Goal: Task Accomplishment & Management: Complete application form

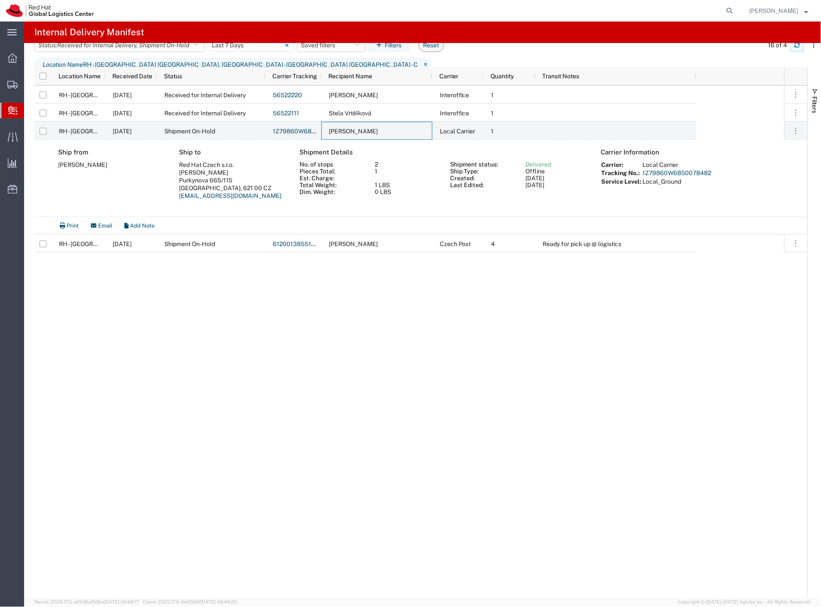
click at [793, 52] on button "button" at bounding box center [797, 45] width 14 height 14
click at [0, 0] on span "Shipment Manager" at bounding box center [0, 0] width 0 height 0
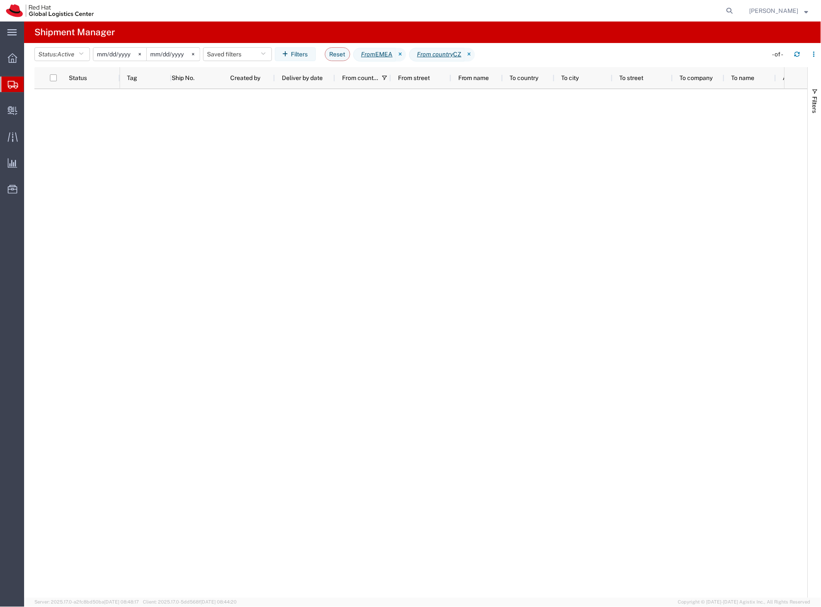
type input "2025-01-01"
type input "2025-12-31"
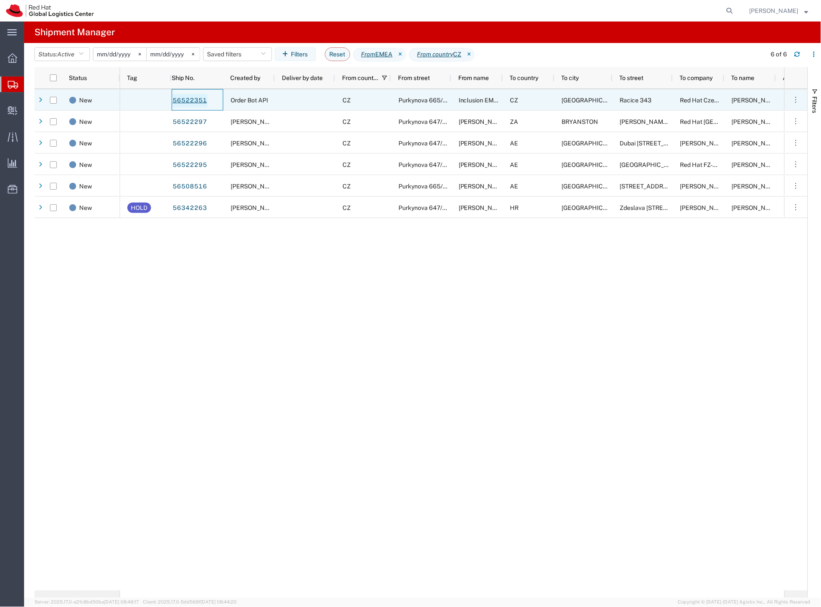
click at [194, 99] on link "56522351" at bounding box center [189, 101] width 35 height 14
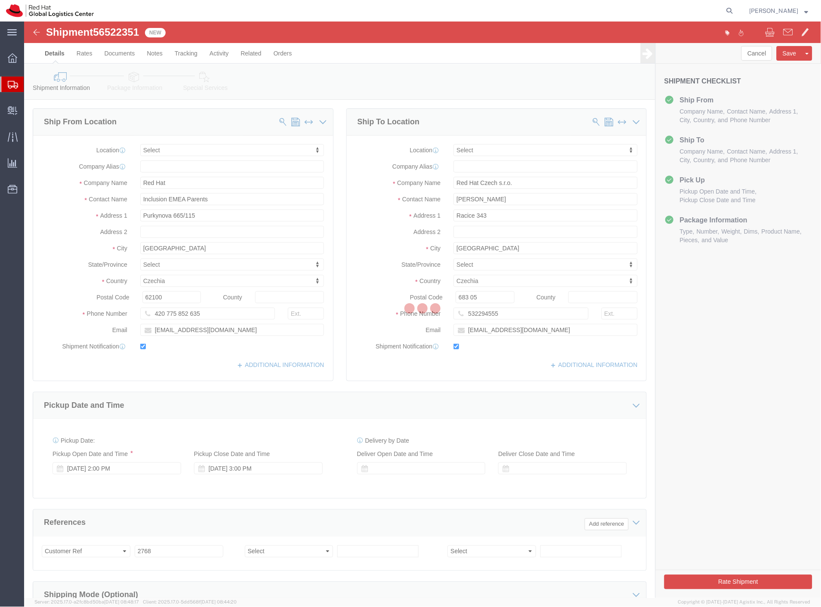
select select
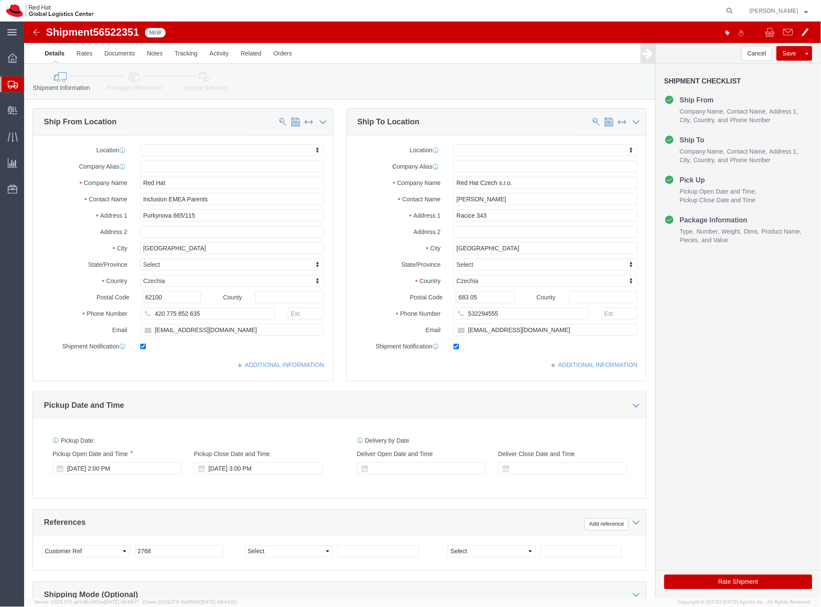
click link "Package Information"
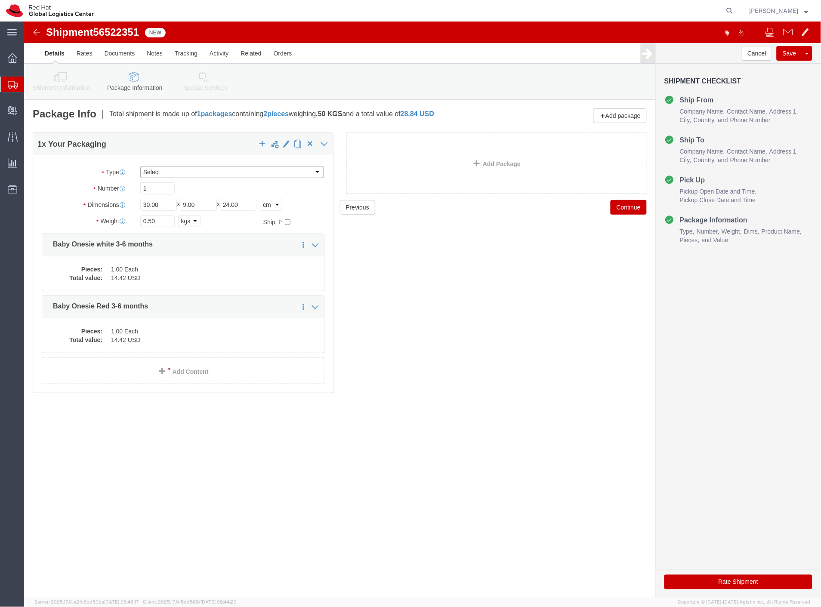
click select "Select Case(s) Crate(s) Envelope Large Box Medium Box PAK Skid(s) Small Box Sma…"
select select "PAK"
click select "Select Case(s) Crate(s) Envelope Large Box Medium Box PAK Skid(s) Small Box Sma…"
click button "Rate Shipment"
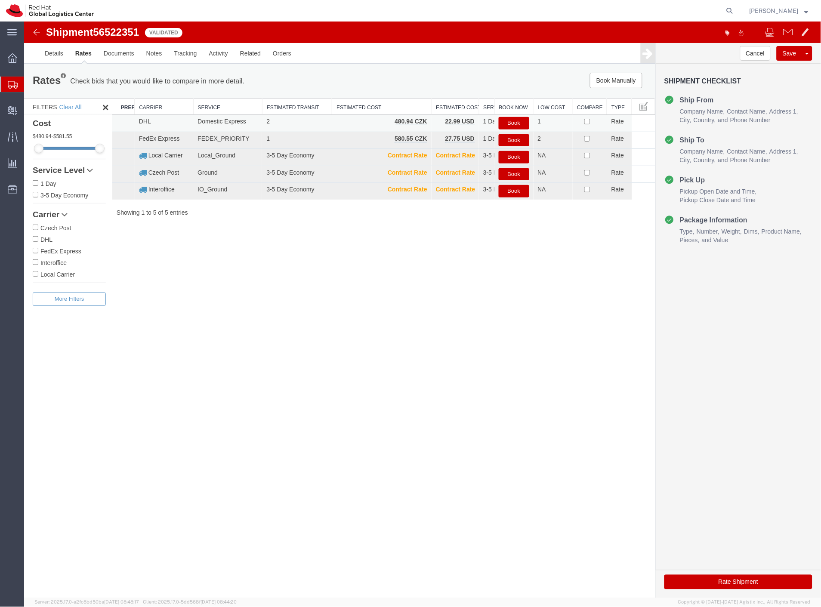
click at [508, 125] on button "Book" at bounding box center [513, 123] width 30 height 12
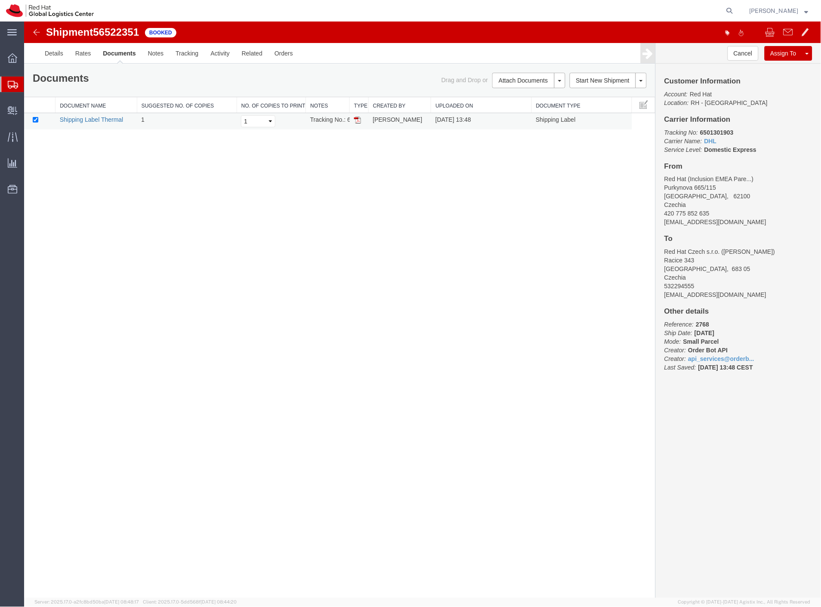
click at [89, 119] on link "Shipping Label Thermal" at bounding box center [91, 119] width 64 height 7
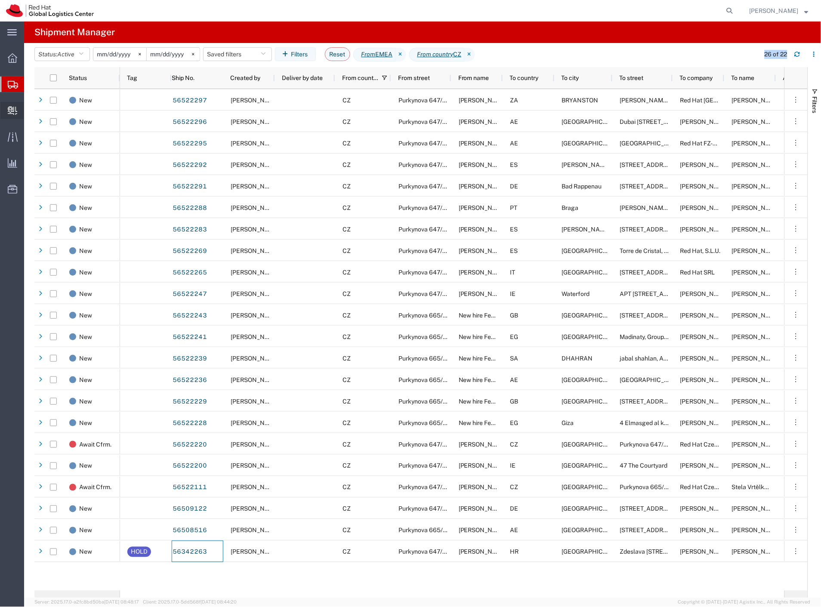
click at [0, 0] on span "Create Delivery" at bounding box center [0, 0] width 0 height 0
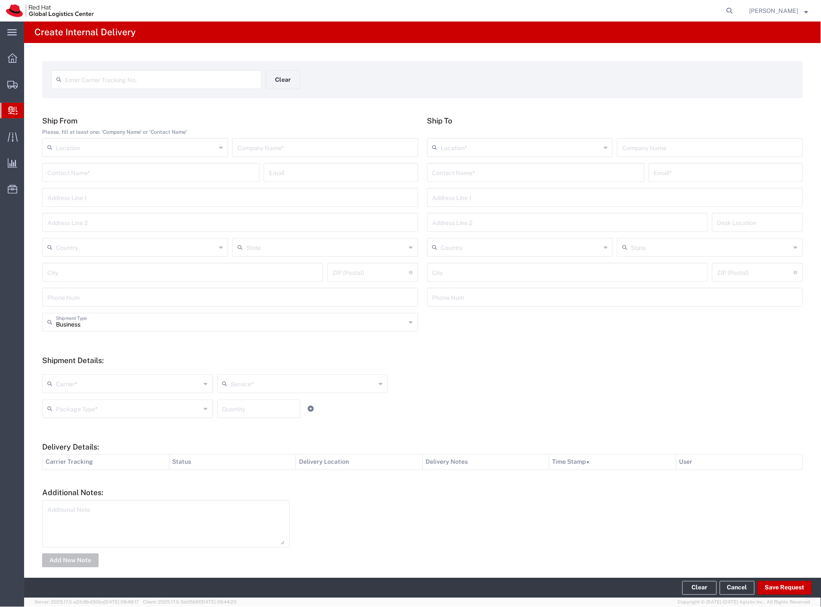
click at [156, 176] on input "text" at bounding box center [150, 171] width 207 height 15
paste input "Bree Ryan"
click at [127, 174] on input "Bree Ryan/" at bounding box center [150, 171] width 207 height 15
paste input "The Show"
type input "Bree Ryan/The Show"
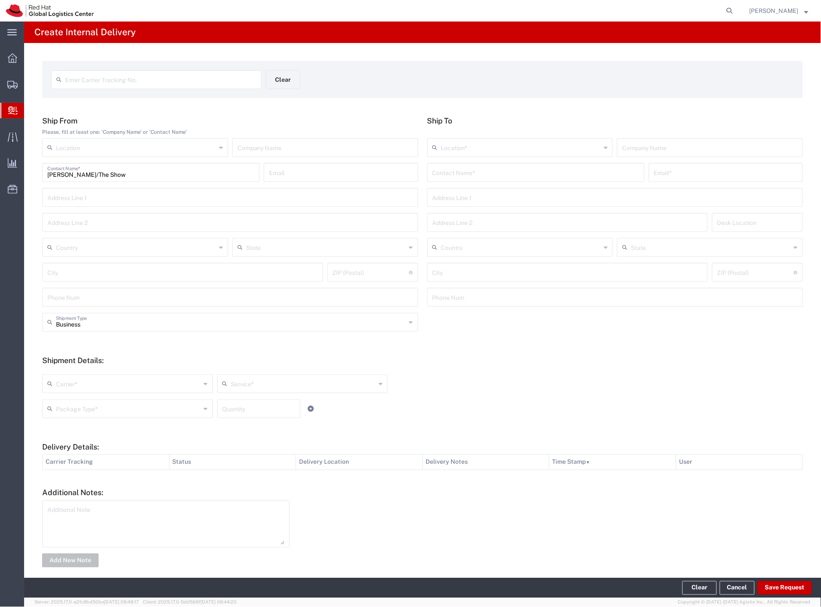
click at [446, 168] on input "text" at bounding box center [535, 171] width 207 height 15
paste input "Lukas Svoboda"
drag, startPoint x: 474, startPoint y: 178, endPoint x: 452, endPoint y: 177, distance: 22.4
click at [452, 177] on input "Lukas Svoboda" at bounding box center [535, 171] width 207 height 15
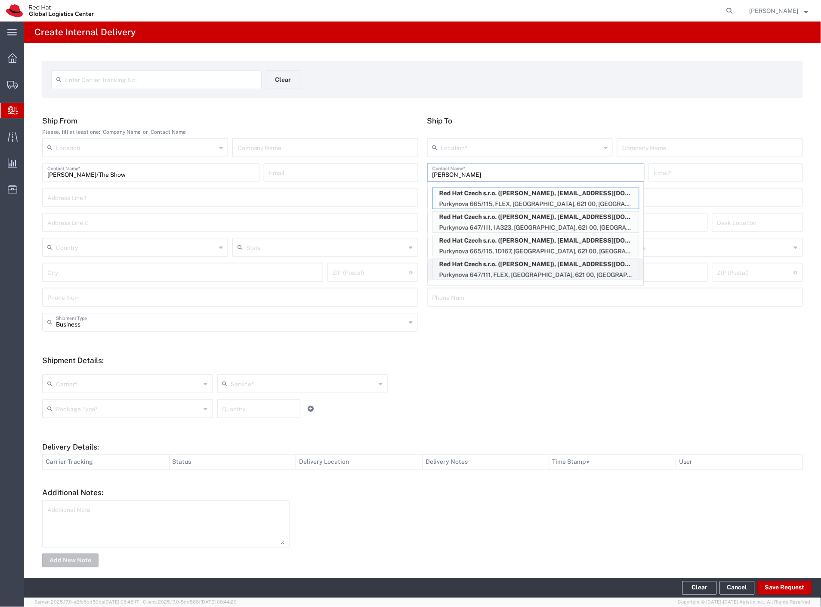
type input "Lukas S"
click at [562, 264] on p "Red Hat Czech s.r.o. (Lukas Svoboda), lsvoboda@redhat.com" at bounding box center [536, 264] width 206 height 11
type input "RH - Brno - Tech Park Brno - B"
type input "Red Hat Czech s.r.o."
type input "Lukas Svoboda"
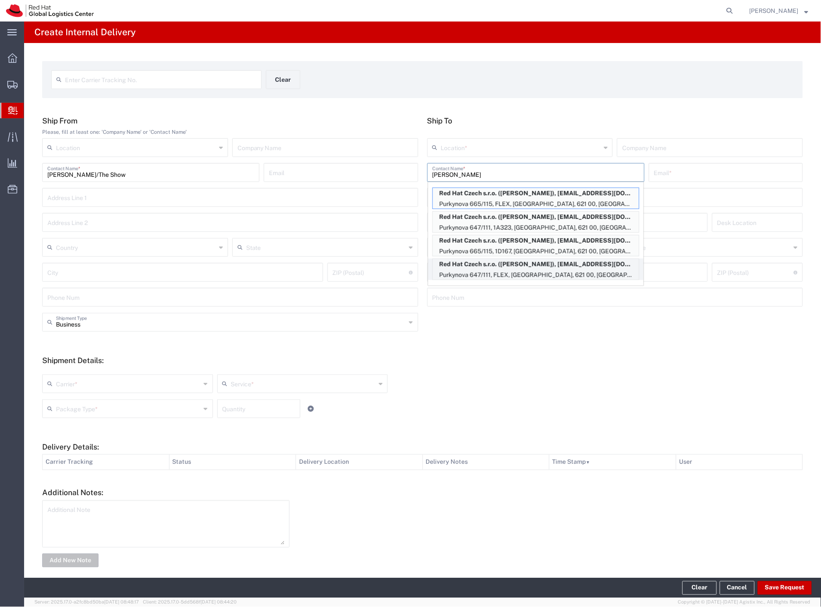
type input "lsvoboda@redhat.com"
type input "Purkynova 647/111"
type input "FLEX"
type input "Czechia"
type input "BRNO"
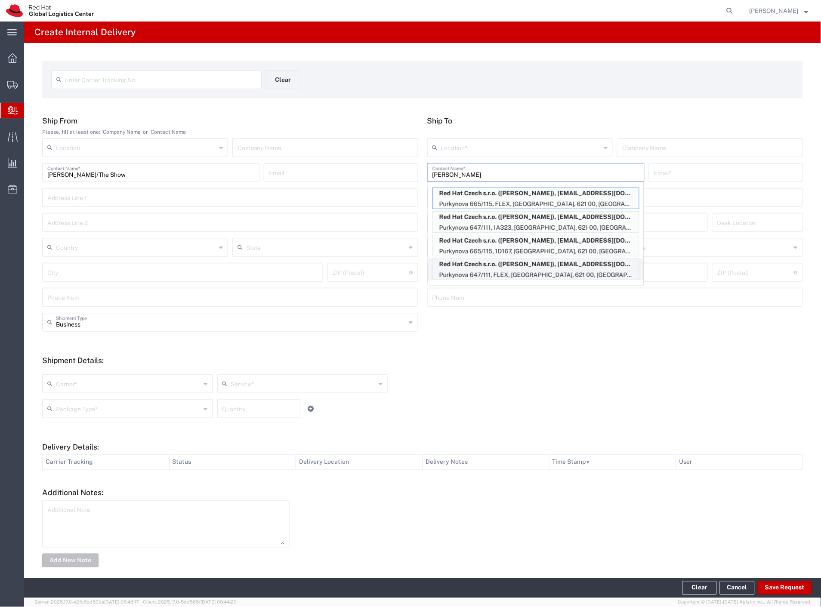
type input "621 00"
type input "420532270064"
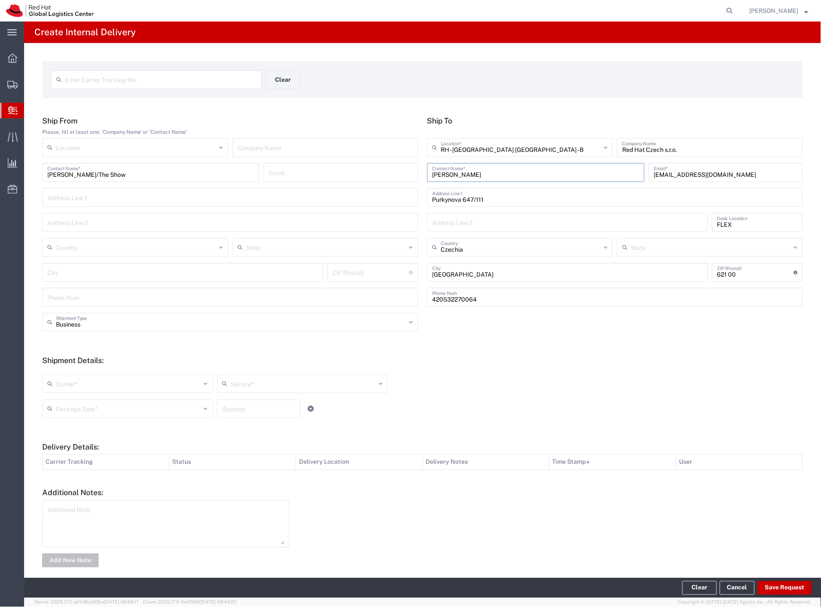
drag, startPoint x: 119, startPoint y: 384, endPoint x: 115, endPoint y: 390, distance: 6.5
click at [119, 385] on input "text" at bounding box center [128, 382] width 145 height 15
drag, startPoint x: 84, startPoint y: 459, endPoint x: 86, endPoint y: 444, distance: 15.2
click at [84, 459] on span "Interoffice" at bounding box center [126, 458] width 167 height 13
type input "Interoffice"
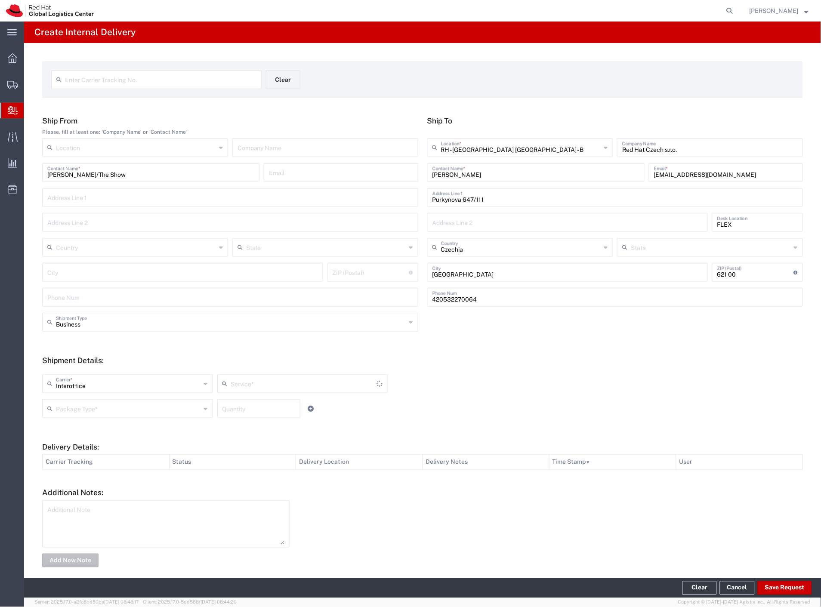
type input "IO_Ground"
click at [96, 411] on input "text" at bounding box center [128, 407] width 145 height 15
click at [95, 480] on span "Your Packaging" at bounding box center [126, 483] width 167 height 13
type input "Your Packaging"
click at [771, 591] on button "Save Request" at bounding box center [784, 588] width 54 height 14
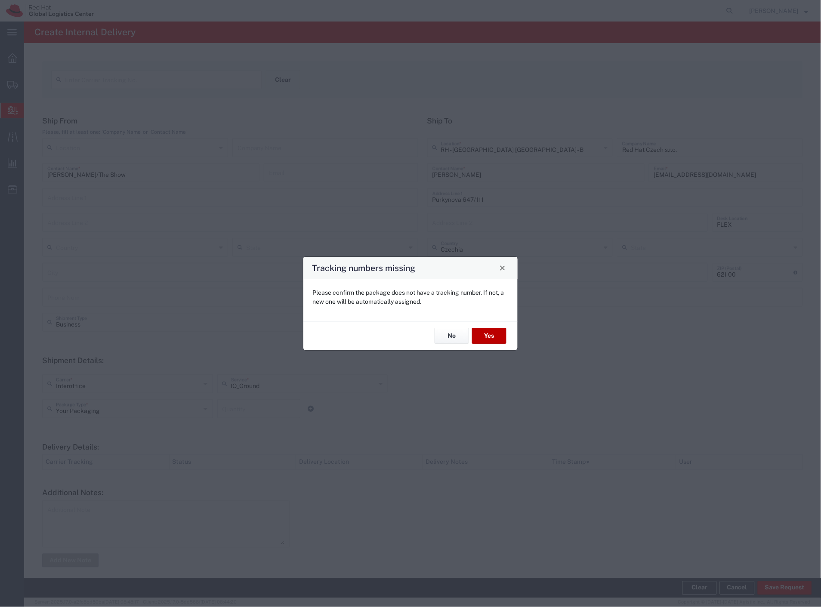
click at [485, 332] on button "Yes" at bounding box center [489, 336] width 34 height 16
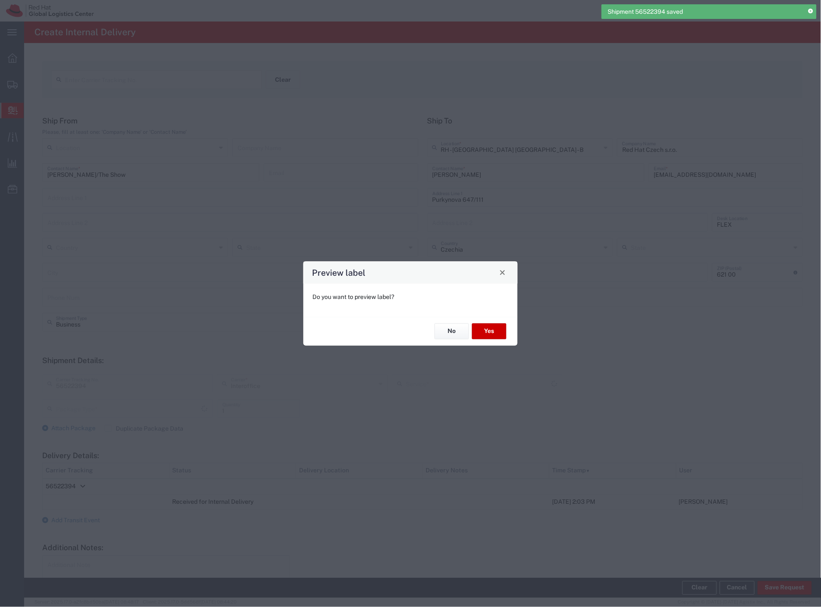
type input "Your Packaging"
type input "IO_Ground"
click at [491, 337] on button "Yes" at bounding box center [489, 331] width 34 height 16
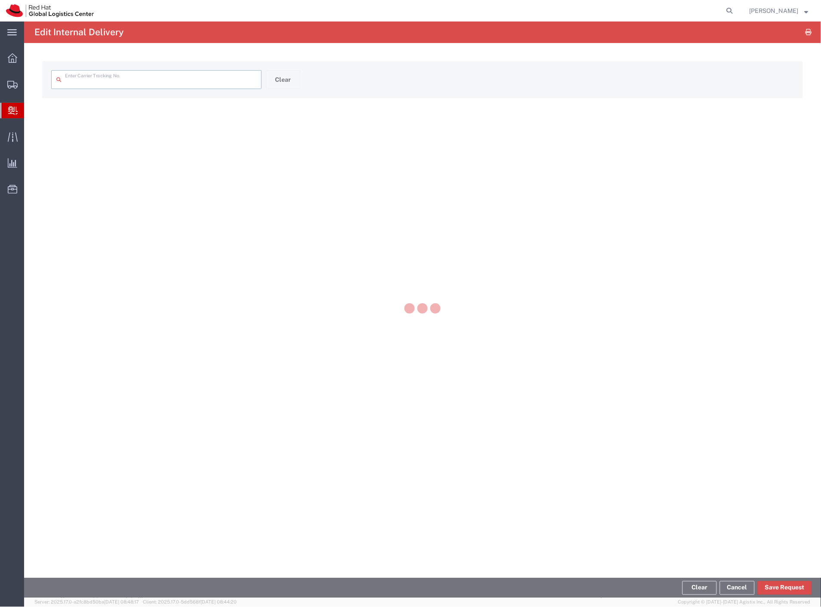
type input "56522394"
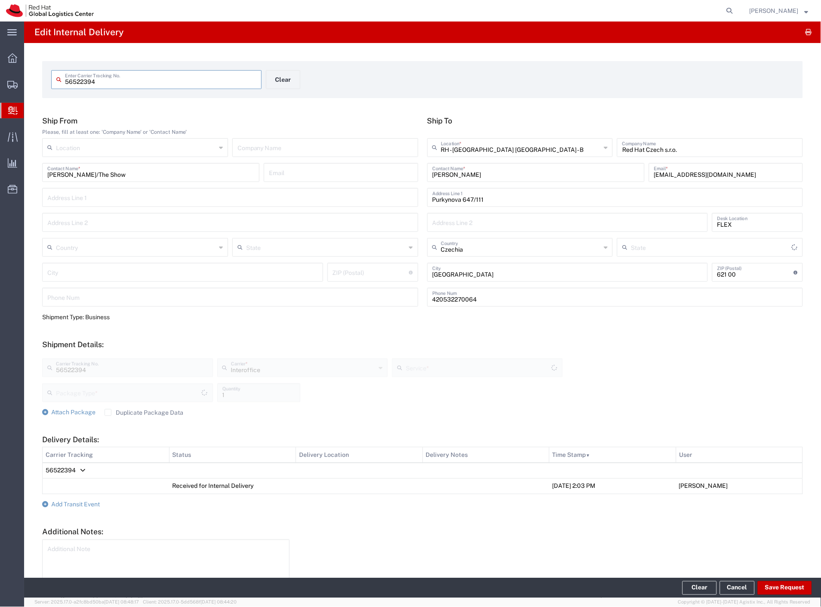
type input "Your Packaging"
type input "IO_Ground"
click at [291, 76] on button "Clear" at bounding box center [283, 79] width 34 height 19
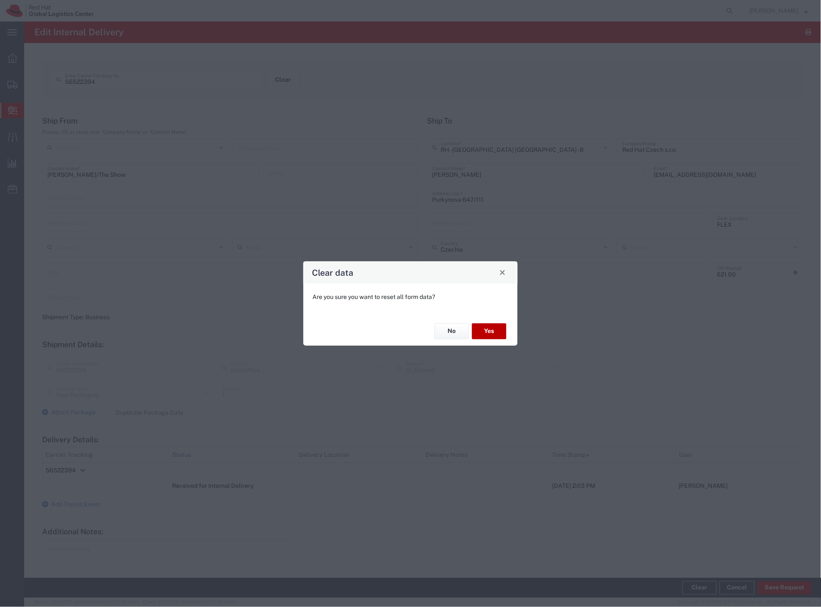
click at [499, 331] on button "Yes" at bounding box center [489, 331] width 34 height 16
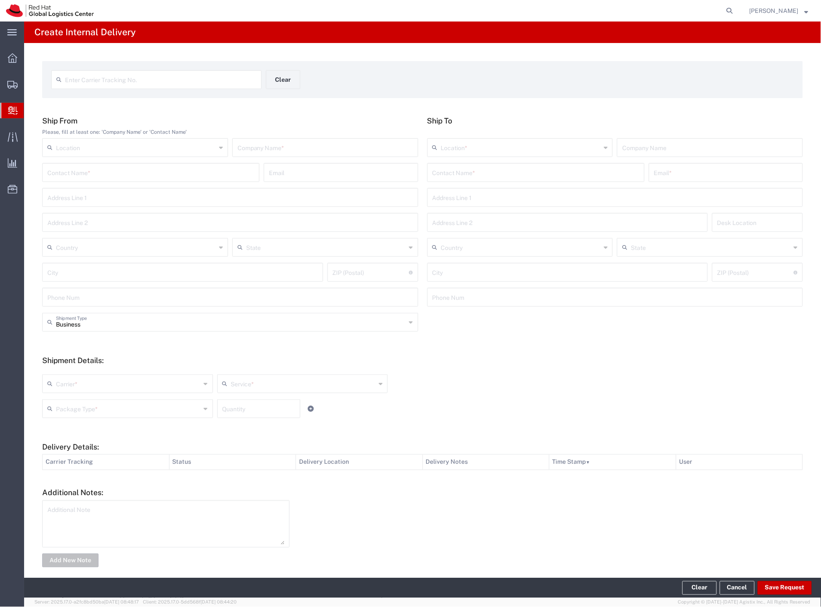
click at [125, 171] on input "text" at bounding box center [150, 171] width 207 height 15
paste input "Emma Luft"
click at [171, 173] on input "Emma Luft/" at bounding box center [150, 171] width 207 height 15
paste input "RH One Followup"
type input "Emma Luft/RH One Followup"
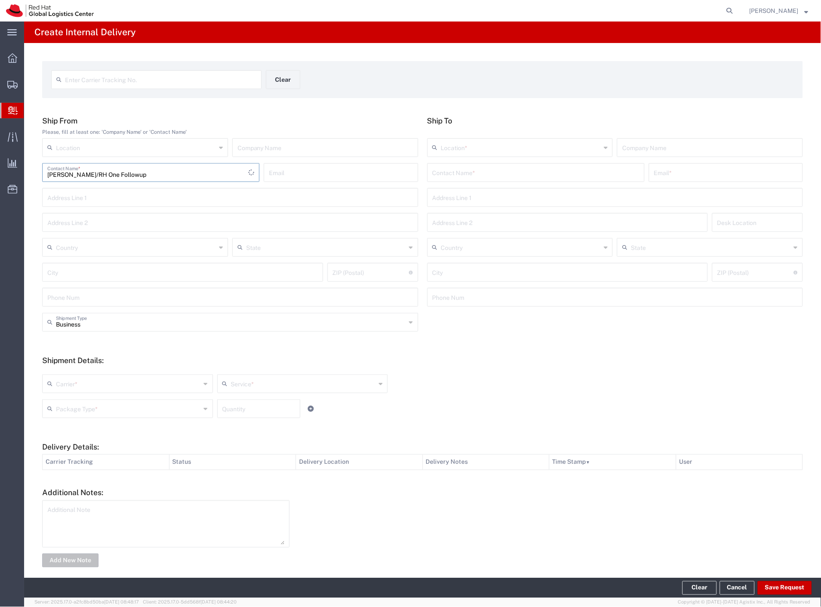
click at [515, 172] on input "text" at bounding box center [535, 171] width 207 height 15
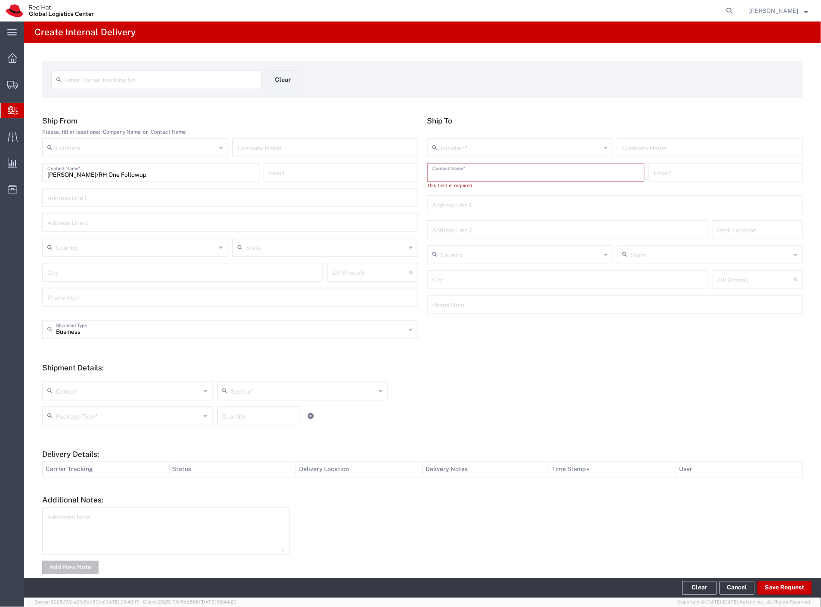
click at [457, 172] on input "text" at bounding box center [535, 171] width 207 height 15
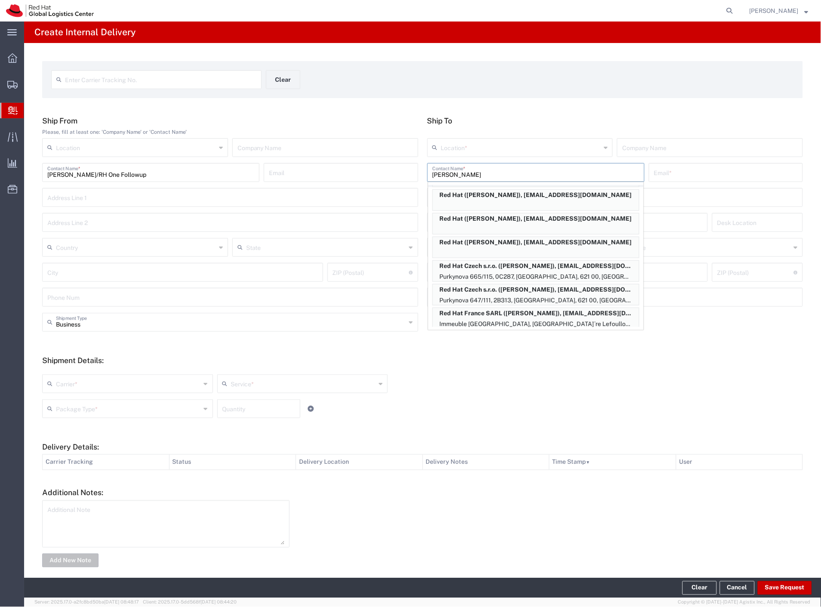
scroll to position [95, 0]
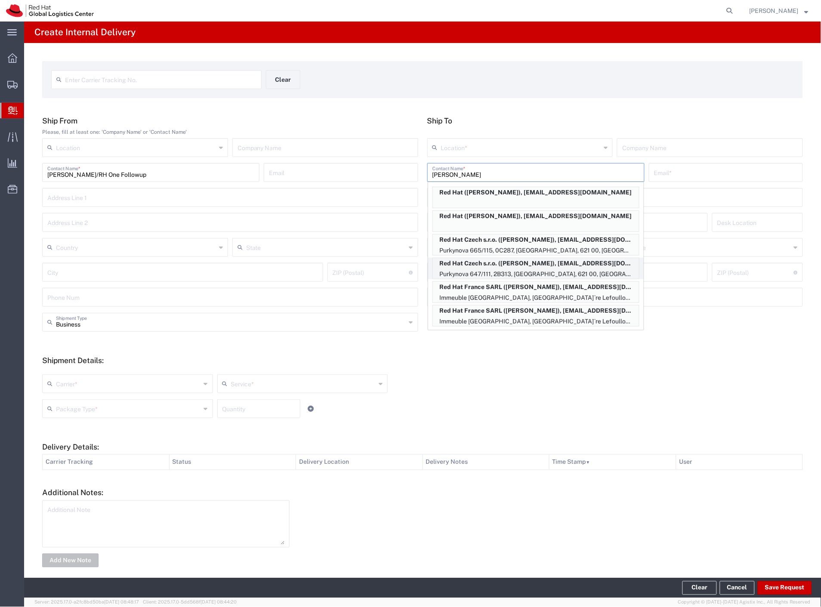
type input "jerome"
click at [544, 265] on p "Red Hat Czech s.r.o. (Jerome Smit), jesmit@redhat.com" at bounding box center [536, 263] width 206 height 11
type input "RH - Brno - Tech Park Brno - B"
type input "Red Hat Czech s.r.o."
type input "Jerome Smit"
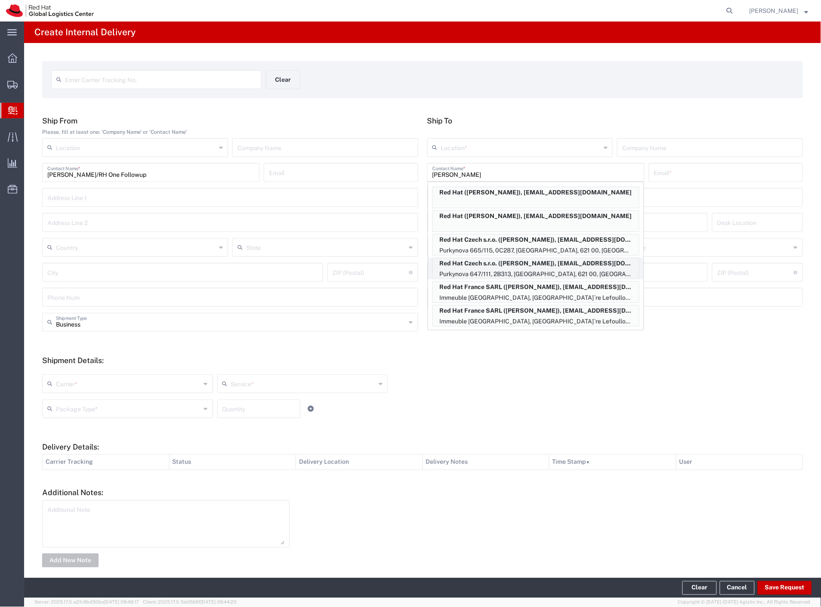
type input "jesmit@redhat.com"
type input "Purkynova 647/111"
type input "2B313"
type input "Czechia"
type input "BRNO"
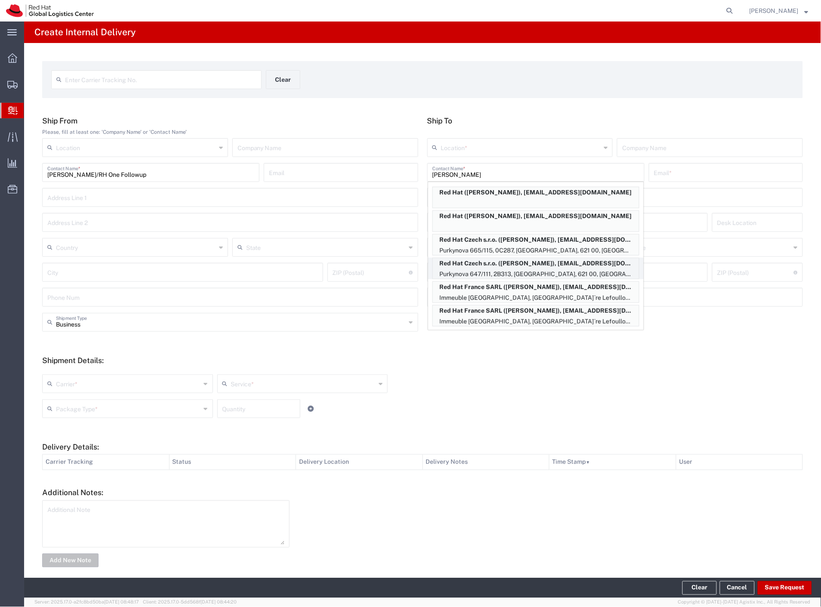
type input "621 00"
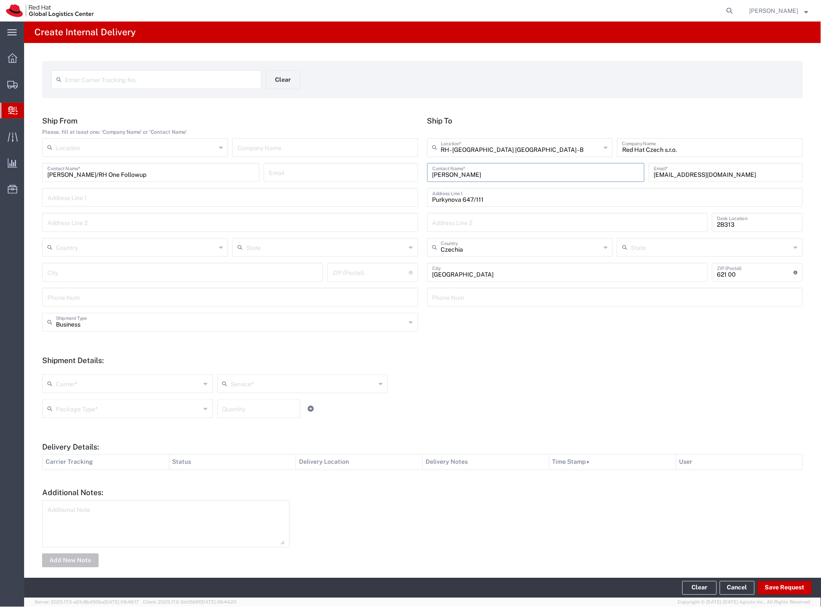
click at [85, 388] on input "text" at bounding box center [128, 382] width 145 height 15
click at [83, 457] on span "Interoffice" at bounding box center [126, 458] width 167 height 13
type input "Interoffice"
type input "IO_Ground"
click at [85, 409] on input "text" at bounding box center [128, 407] width 145 height 15
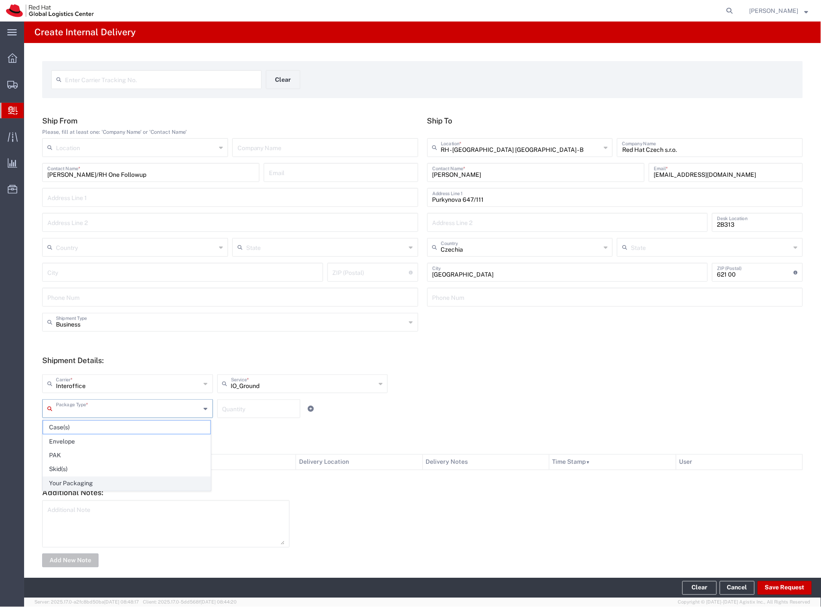
click at [101, 483] on span "Your Packaging" at bounding box center [126, 483] width 167 height 13
type input "Your Packaging"
click at [772, 588] on button "Save Request" at bounding box center [784, 588] width 54 height 14
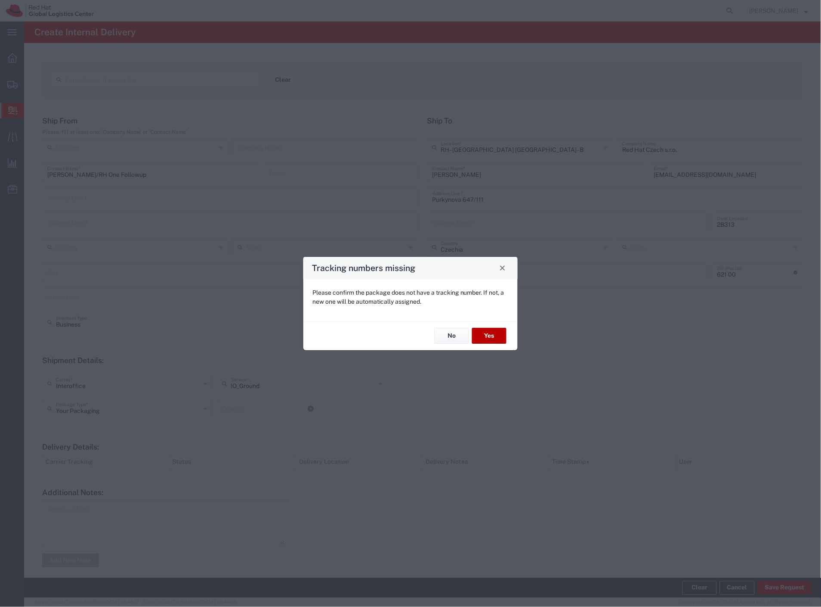
click at [499, 333] on button "Yes" at bounding box center [489, 336] width 34 height 16
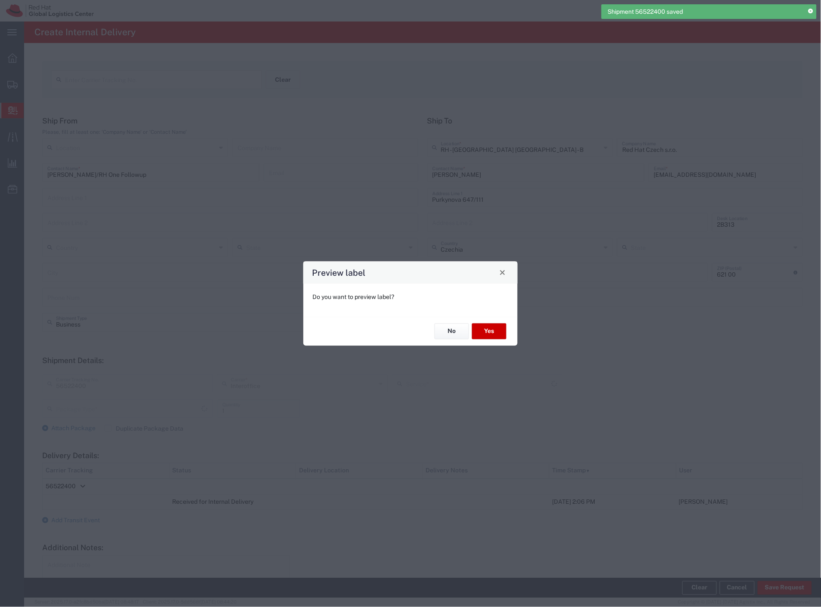
type input "Your Packaging"
type input "IO_Ground"
click at [488, 332] on button "Yes" at bounding box center [489, 331] width 34 height 16
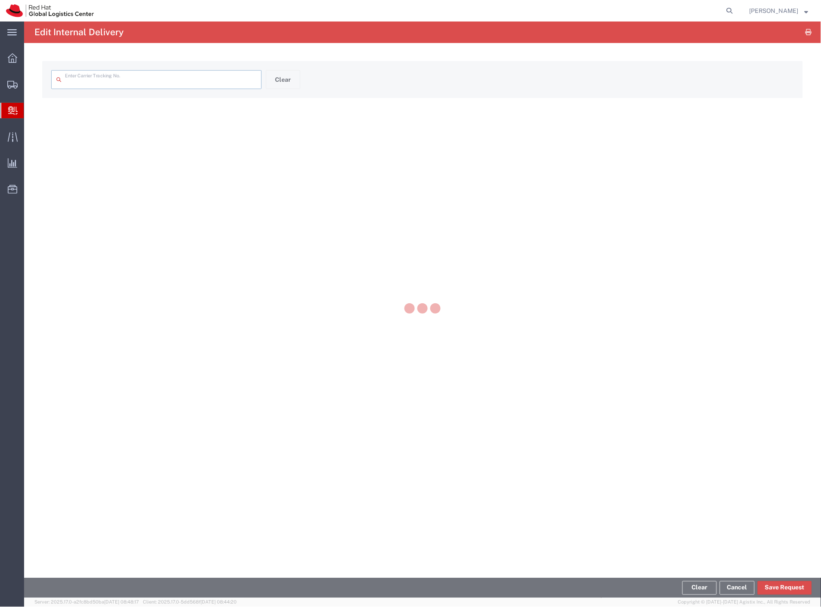
type input "56522400"
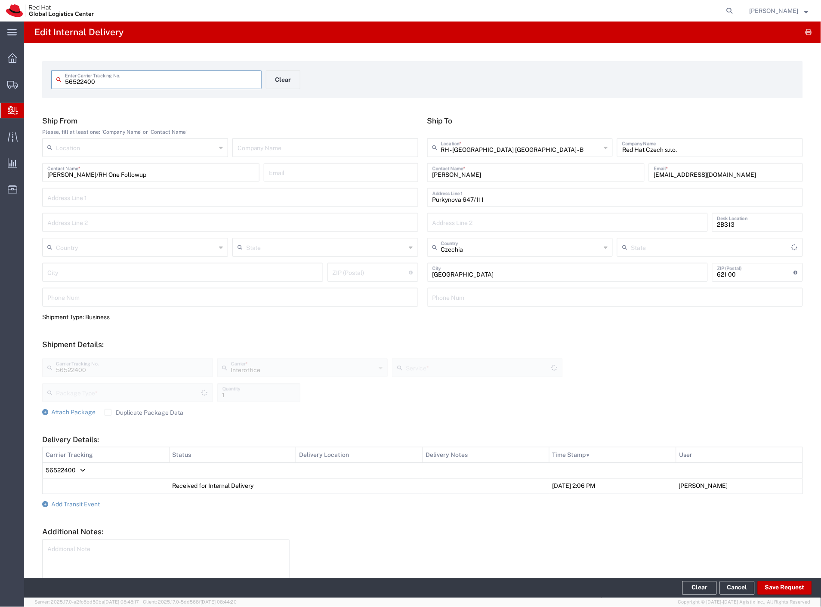
type input "Your Packaging"
type input "IO_Ground"
click at [280, 77] on button "Clear" at bounding box center [283, 79] width 34 height 19
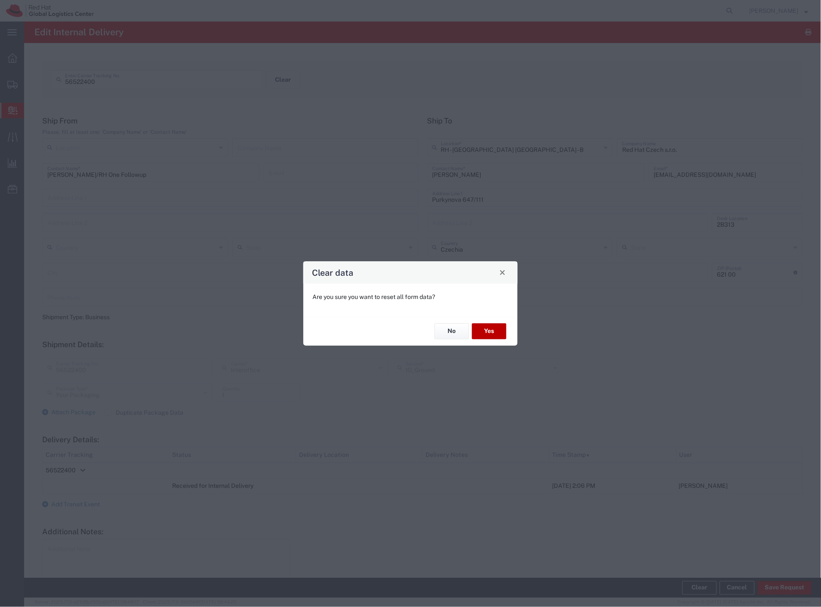
click at [498, 334] on button "Yes" at bounding box center [489, 331] width 34 height 16
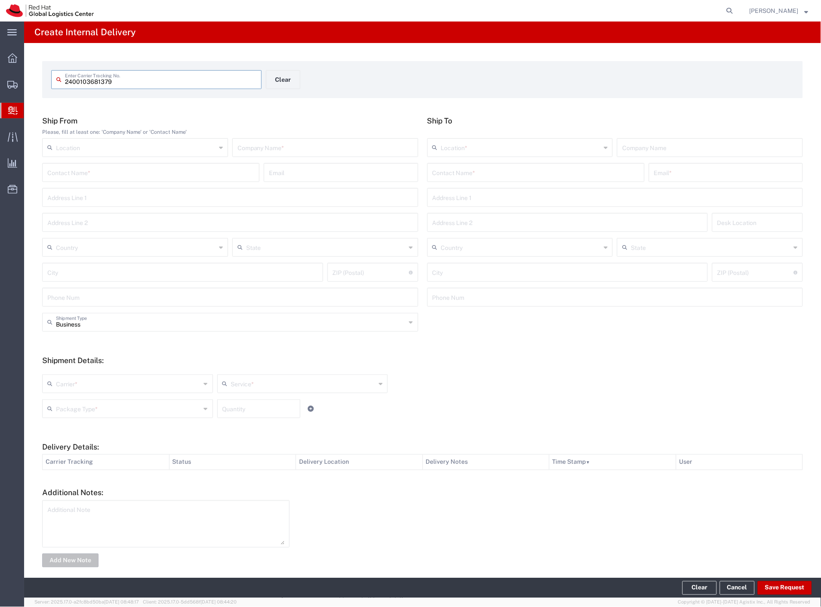
type input "2400103681379"
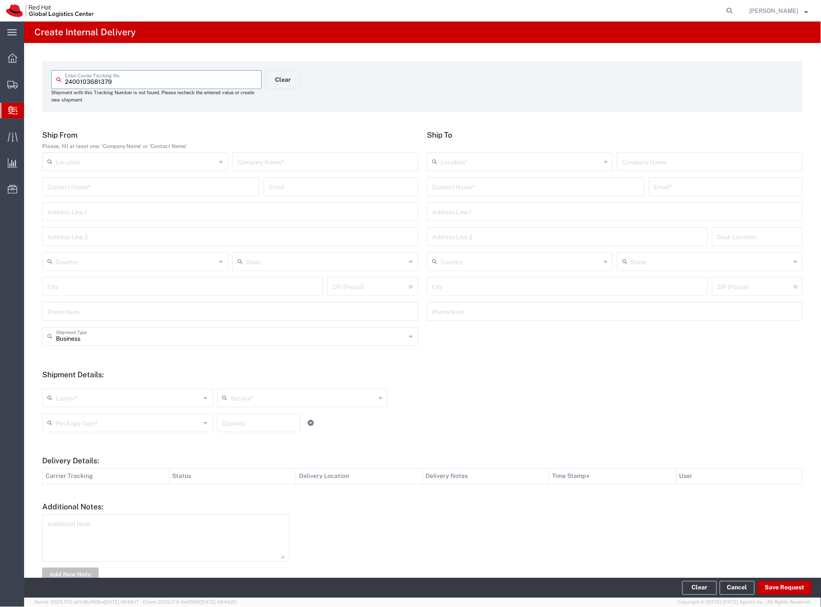
click at [295, 160] on input "text" at bounding box center [324, 161] width 175 height 15
type input "amazon"
click at [447, 194] on div "Contact Name *" at bounding box center [535, 186] width 217 height 19
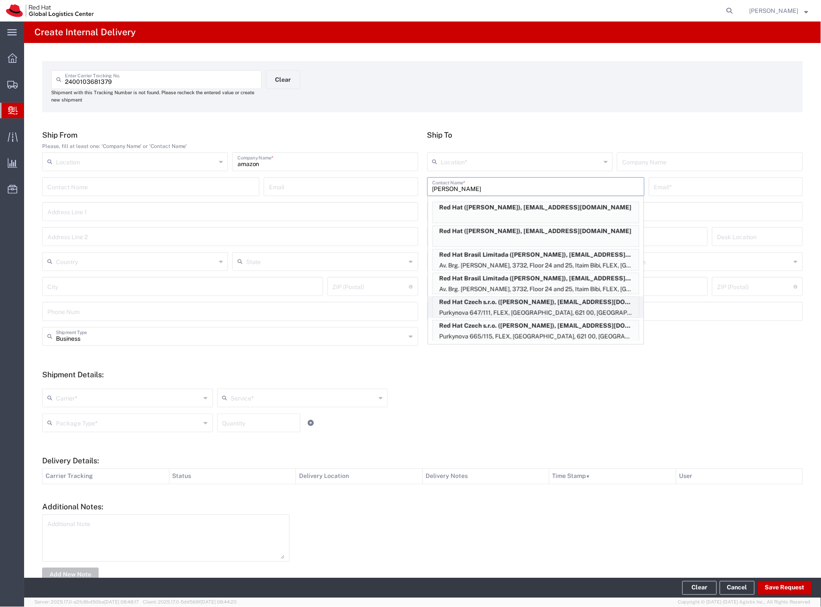
scroll to position [48, 0]
type input "igor"
click at [566, 332] on p "Purkynova 665/115, 0D279, BRNO, 621 00, CZ" at bounding box center [536, 336] width 206 height 11
type input "RH - Brno - Tech Park Brno - C"
type input "Red Hat Czech s.r.o."
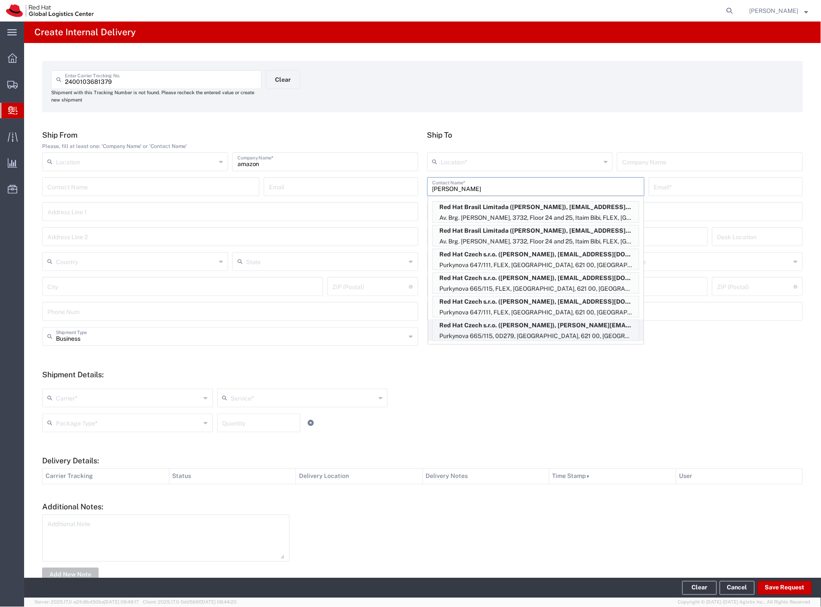
type input "Igor Mammedov"
type input "imammedo@redhat.com"
type input "Purkynova 665/115"
type input "0D279"
type input "Czechia"
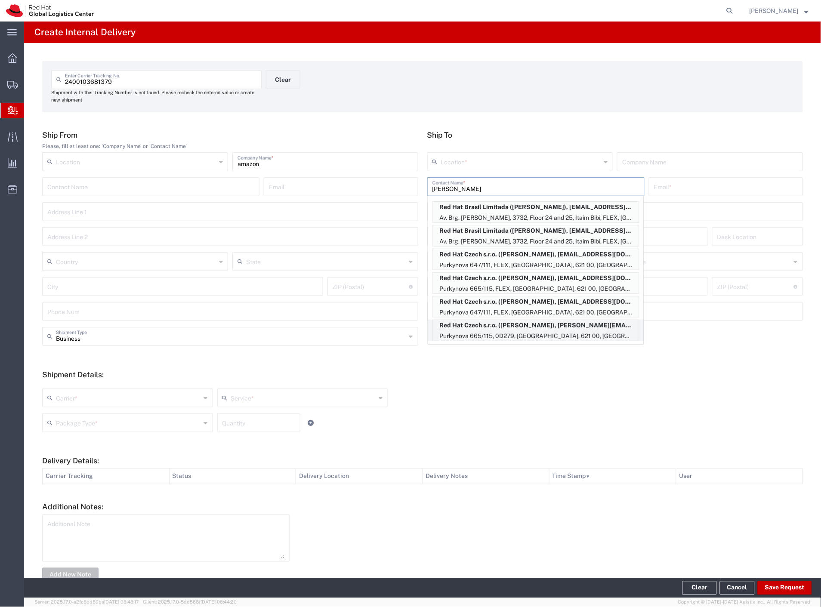
type input "BRNO"
type input "621 00"
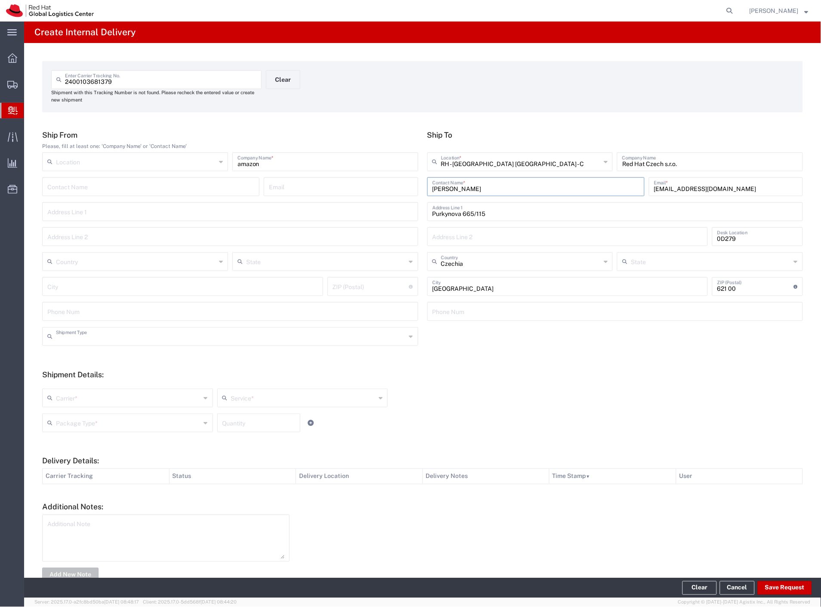
click at [90, 337] on input "text" at bounding box center [231, 335] width 350 height 15
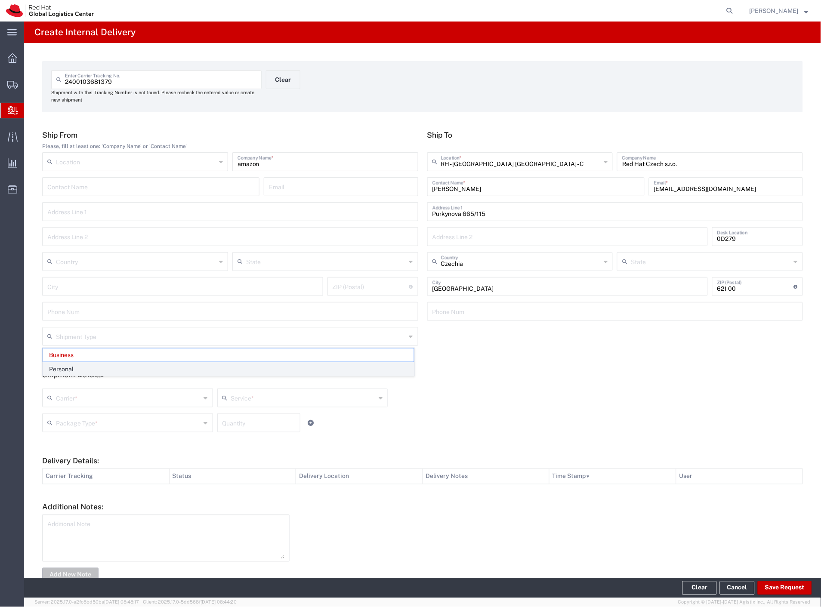
click at [79, 369] on span "Personal" at bounding box center [228, 369] width 371 height 13
type input "Personal"
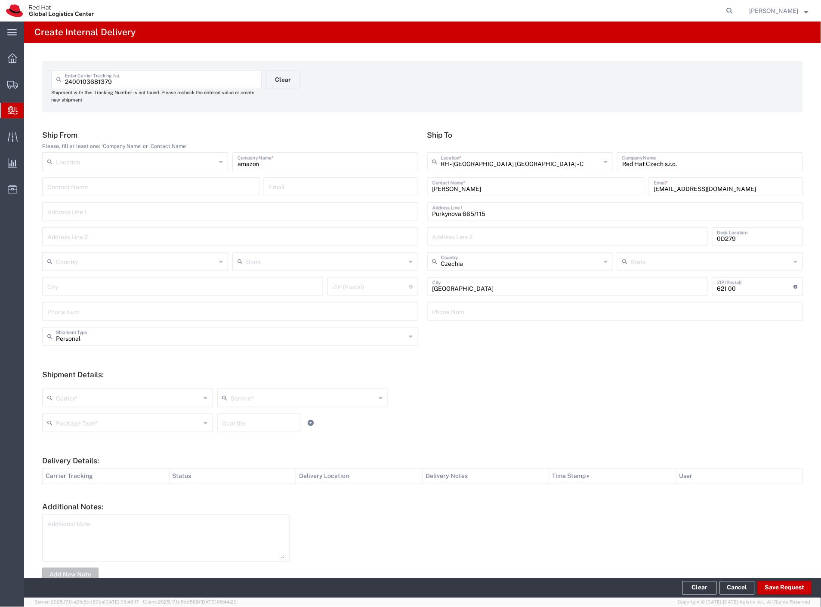
click at [78, 397] on input "text" at bounding box center [128, 397] width 145 height 15
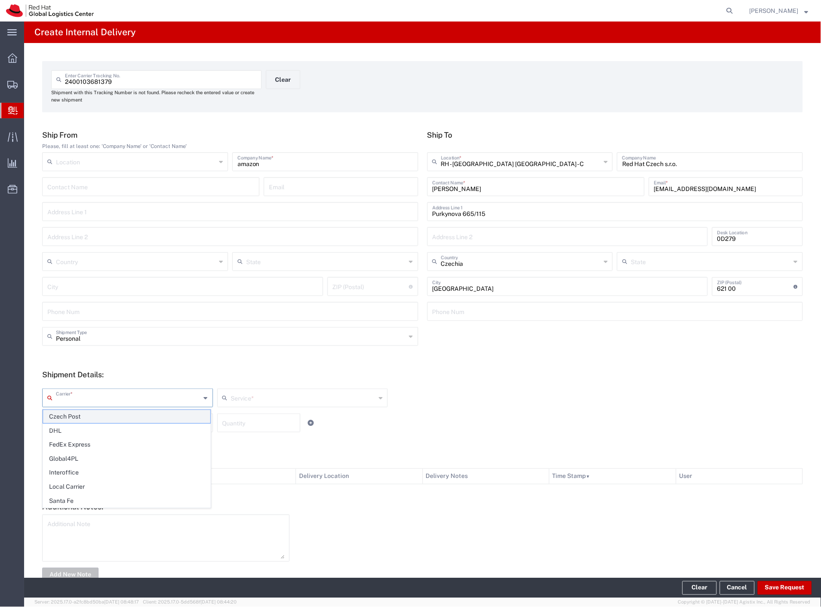
click at [77, 418] on span "Czech Post" at bounding box center [126, 416] width 167 height 13
type input "Czech Post"
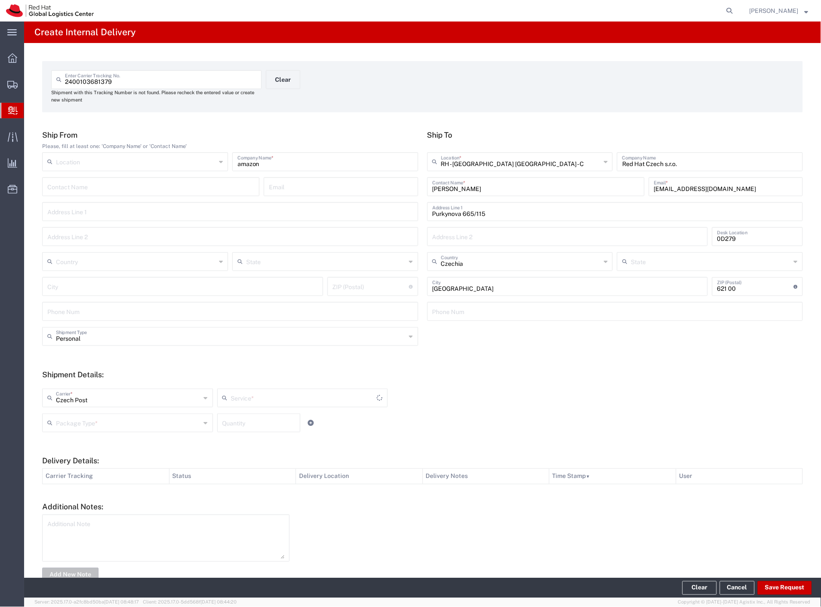
click at [77, 416] on input "text" at bounding box center [128, 422] width 145 height 15
type input "Ground"
click at [90, 495] on span "Your Packaging" at bounding box center [126, 497] width 167 height 13
type input "Your Packaging"
click at [775, 591] on button "Save Request" at bounding box center [784, 588] width 54 height 14
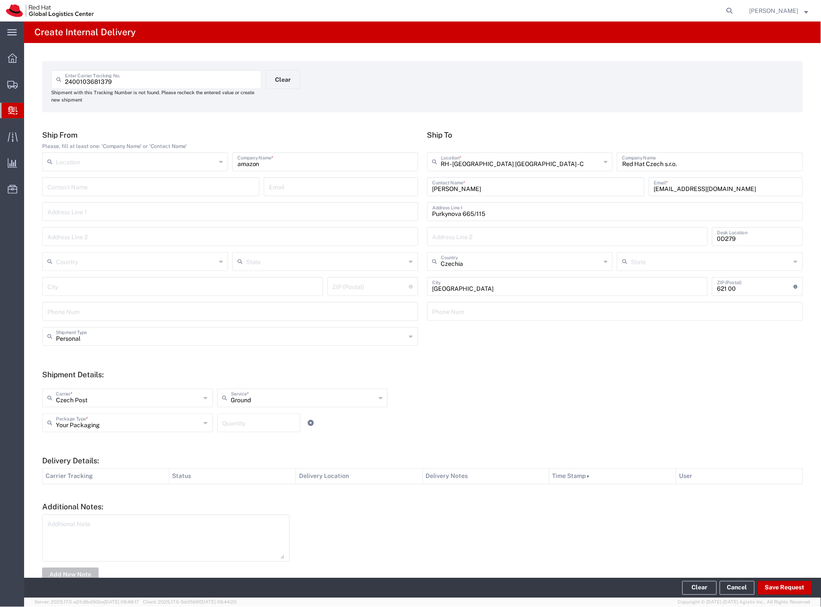
type input "Personal"
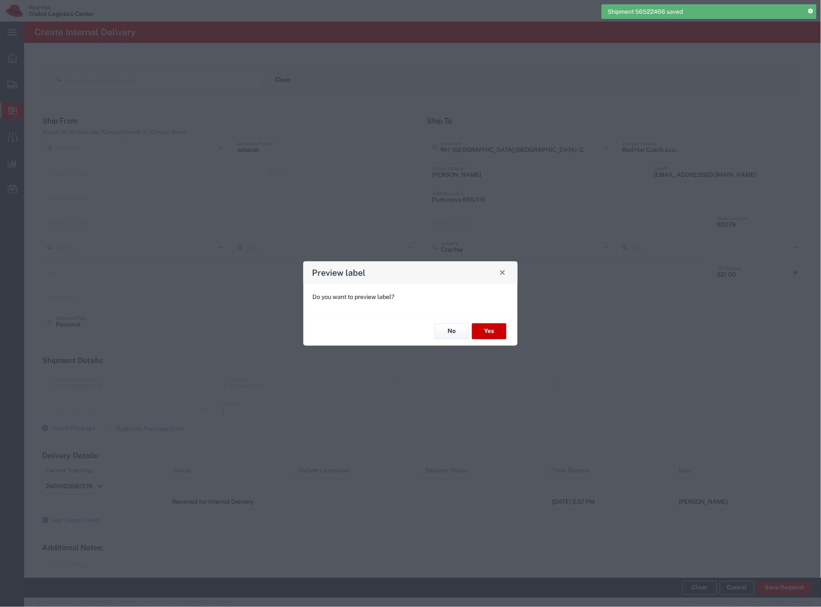
type input "Your Packaging"
type input "Ground"
click at [492, 334] on button "Yes" at bounding box center [489, 331] width 34 height 16
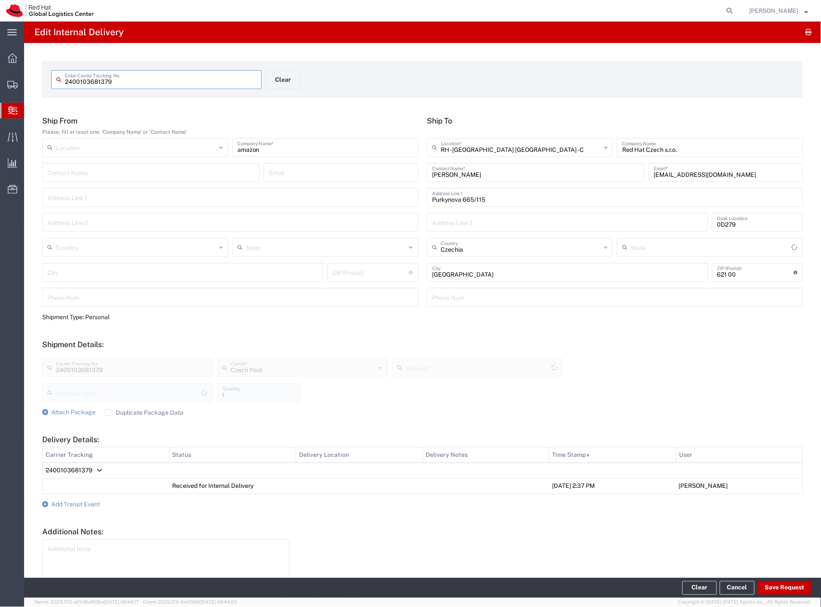
type input "Your Packaging"
type input "Ground"
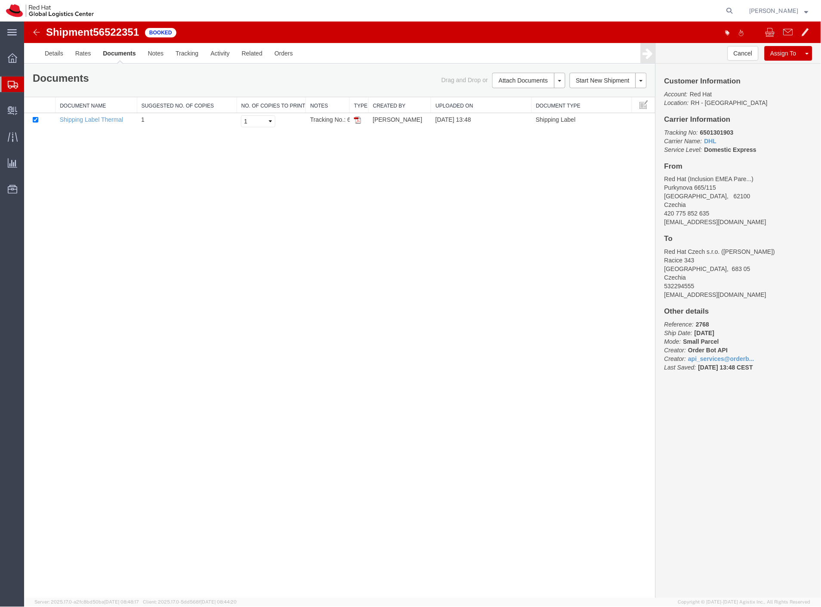
drag, startPoint x: 219, startPoint y: 195, endPoint x: 212, endPoint y: 188, distance: 10.6
click at [219, 195] on div "Shipment 56522351 1 of 1 Booked Details Rates Documents Notes Tracking Activity…" at bounding box center [422, 309] width 797 height 576
